Goal: Transaction & Acquisition: Purchase product/service

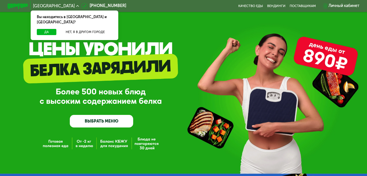
click at [111, 122] on link "ВЫБРАТЬ МЕНЮ" at bounding box center [101, 121] width 63 height 13
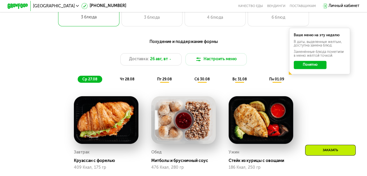
scroll to position [225, 0]
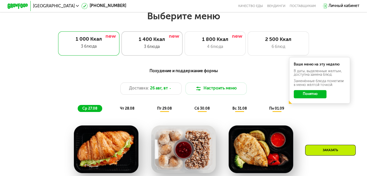
click at [159, 47] on div "3 блюда" at bounding box center [152, 47] width 51 height 6
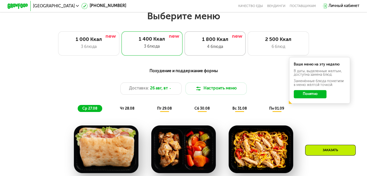
click at [218, 46] on div "4 блюда" at bounding box center [215, 47] width 51 height 6
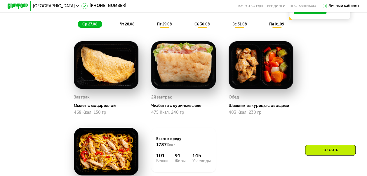
scroll to position [283, 0]
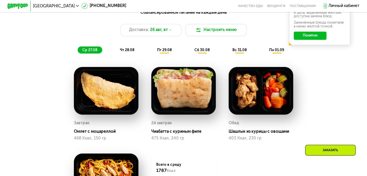
click at [126, 52] on span "чт 28.08" at bounding box center [127, 50] width 14 height 4
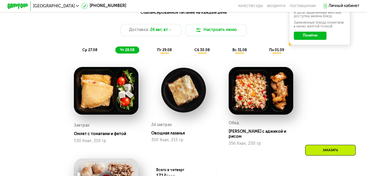
click at [166, 52] on span "пт 29.08" at bounding box center [164, 50] width 15 height 4
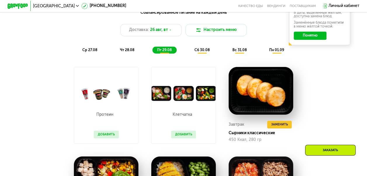
click at [203, 52] on span "сб 30.08" at bounding box center [202, 50] width 15 height 4
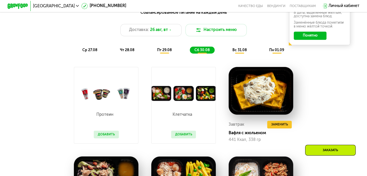
click at [244, 52] on span "вс 31.08" at bounding box center [239, 50] width 14 height 4
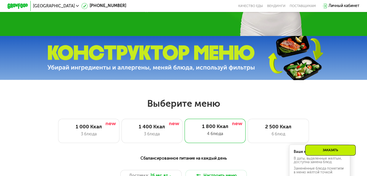
scroll to position [137, 0]
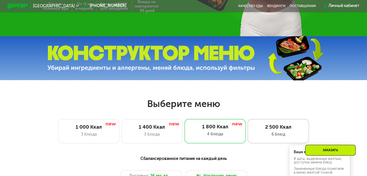
click at [273, 136] on div "6 блюд" at bounding box center [278, 134] width 51 height 6
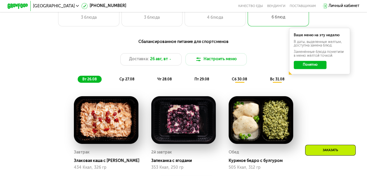
scroll to position [196, 0]
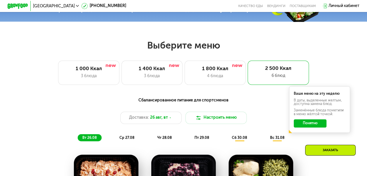
click at [126, 140] on span "ср 27.08" at bounding box center [126, 138] width 15 height 4
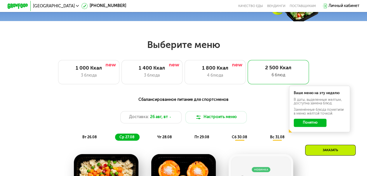
scroll to position [225, 0]
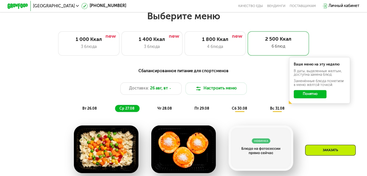
click at [166, 110] on span "чт 28.08" at bounding box center [164, 108] width 14 height 4
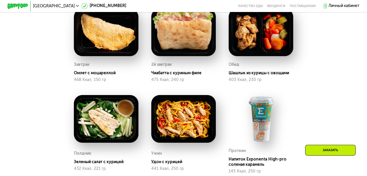
scroll to position [254, 0]
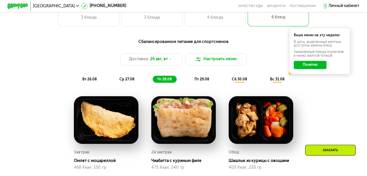
click at [205, 81] on span "пт 29.08" at bounding box center [202, 79] width 15 height 4
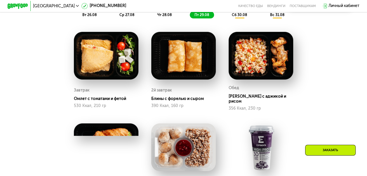
scroll to position [283, 0]
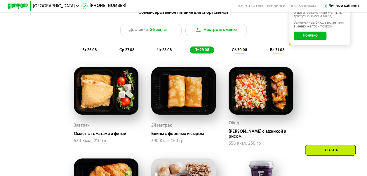
click at [238, 52] on span "сб 30.08" at bounding box center [239, 50] width 15 height 4
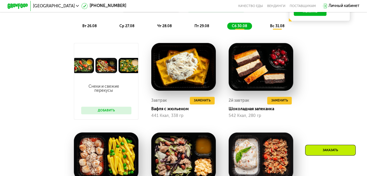
scroll to position [225, 0]
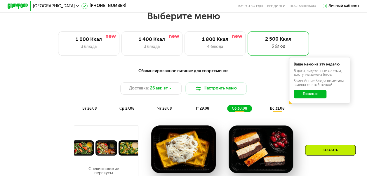
click at [277, 110] on span "вс 31.08" at bounding box center [277, 108] width 14 height 4
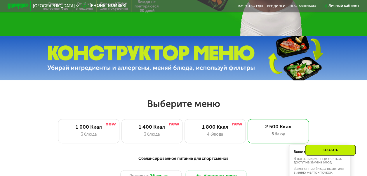
scroll to position [20, 0]
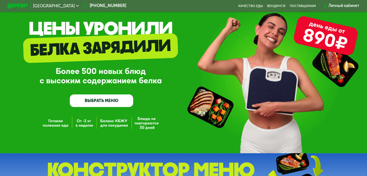
click at [93, 101] on link "ВЫБРАТЬ МЕНЮ" at bounding box center [101, 100] width 63 height 13
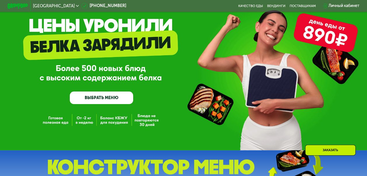
scroll to position [0, 0]
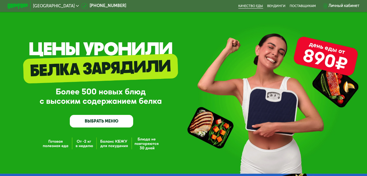
click at [258, 7] on link "Качество еды" at bounding box center [250, 6] width 25 height 4
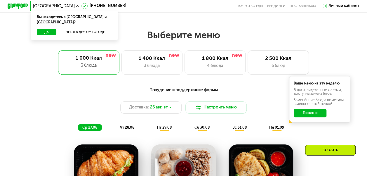
scroll to position [234, 0]
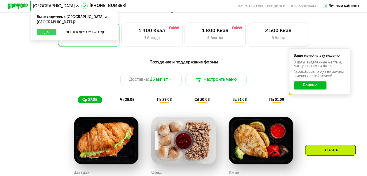
click at [44, 29] on button "Да" at bounding box center [47, 32] width 20 height 6
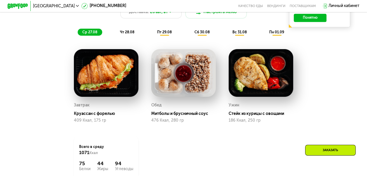
scroll to position [292, 0]
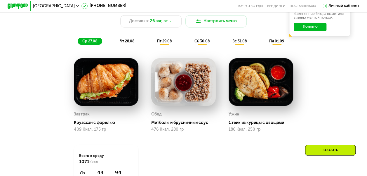
click at [127, 43] on span "чт 28.08" at bounding box center [127, 41] width 14 height 4
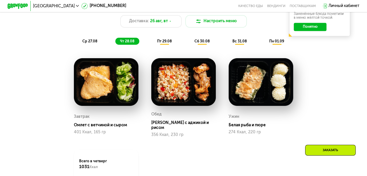
click at [161, 43] on span "пт 29.08" at bounding box center [164, 41] width 15 height 4
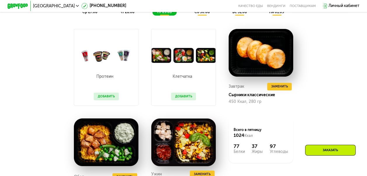
scroll to position [263, 0]
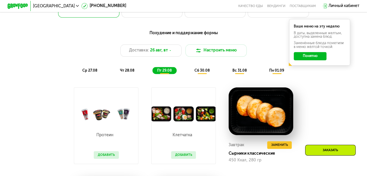
click at [196, 72] on span "сб 30.08" at bounding box center [202, 70] width 15 height 4
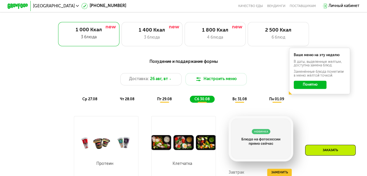
scroll to position [234, 0]
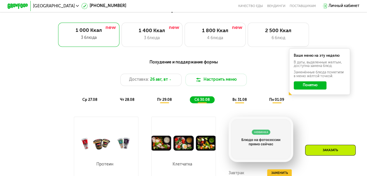
click at [115, 103] on div "ср 27.08" at bounding box center [127, 99] width 24 height 7
